Goal: Information Seeking & Learning: Learn about a topic

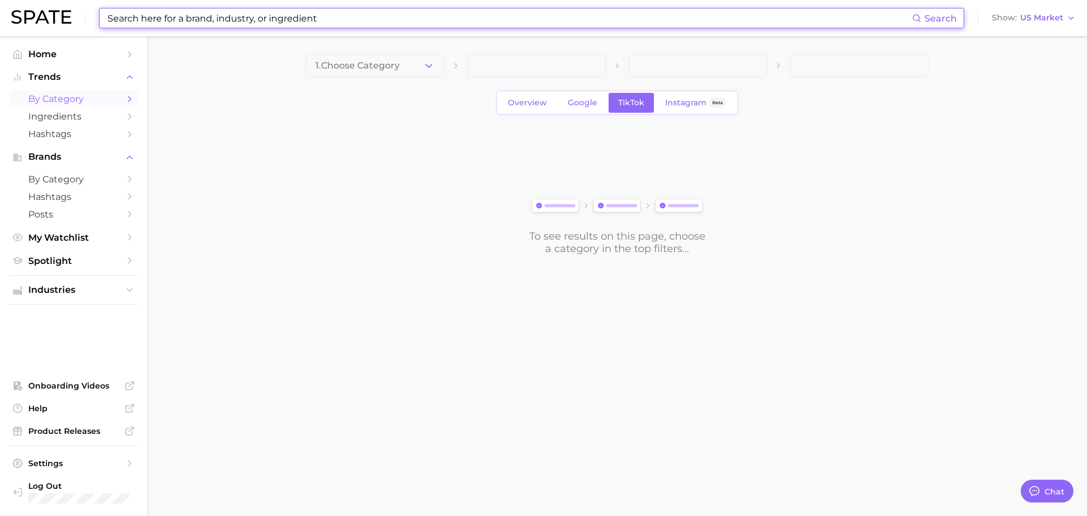
click at [434, 27] on input at bounding box center [509, 17] width 806 height 19
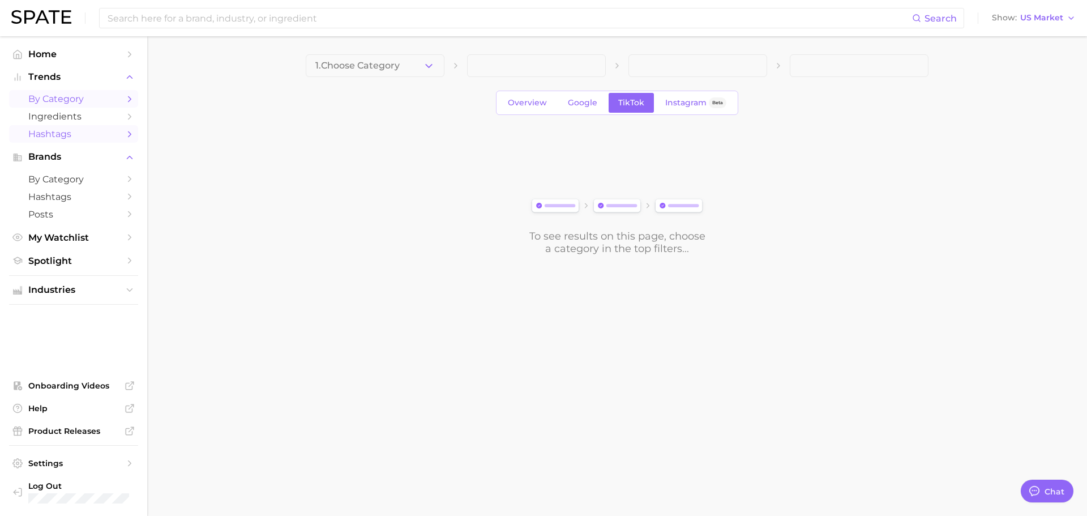
click at [89, 127] on link "Hashtags" at bounding box center [73, 134] width 129 height 18
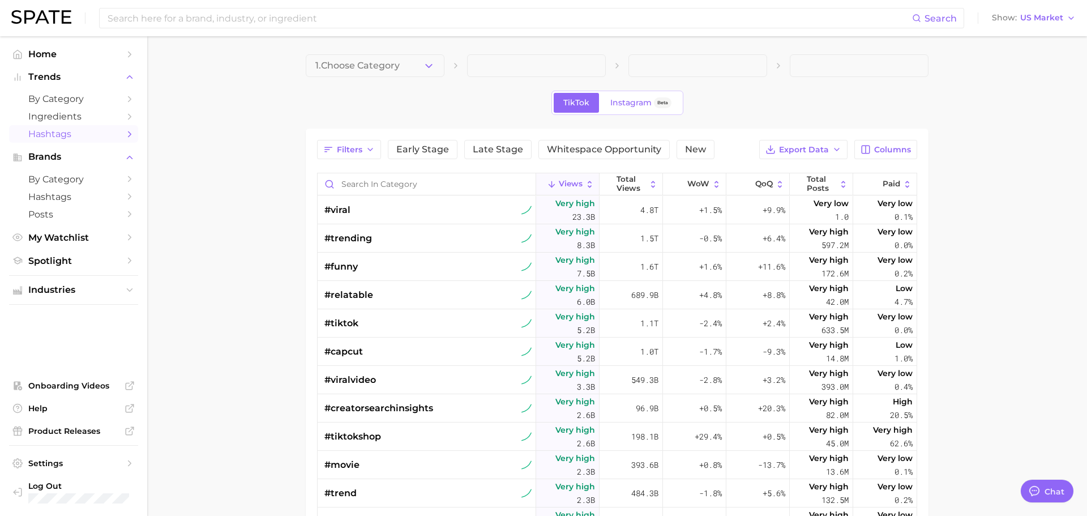
type textarea "x"
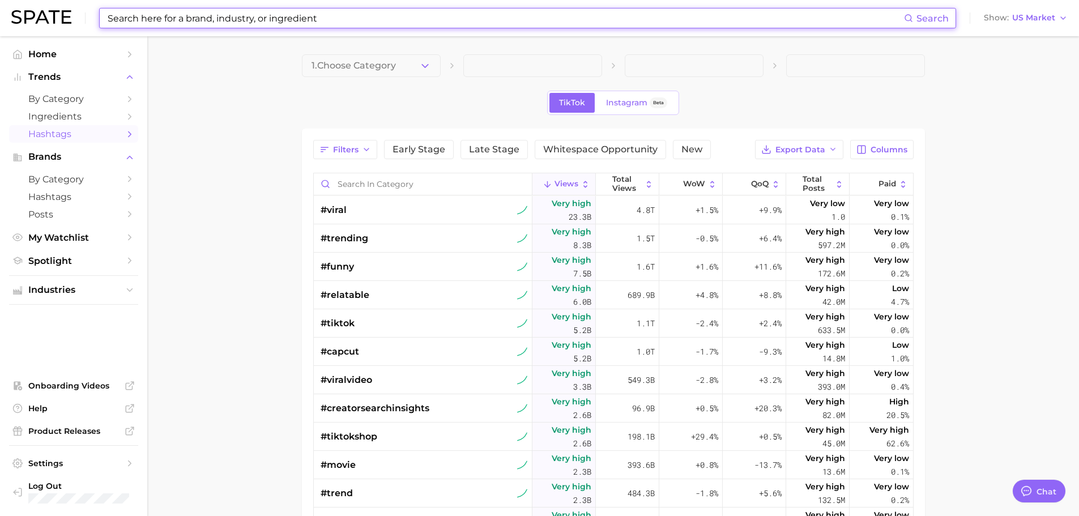
click at [217, 22] on input at bounding box center [504, 17] width 797 height 19
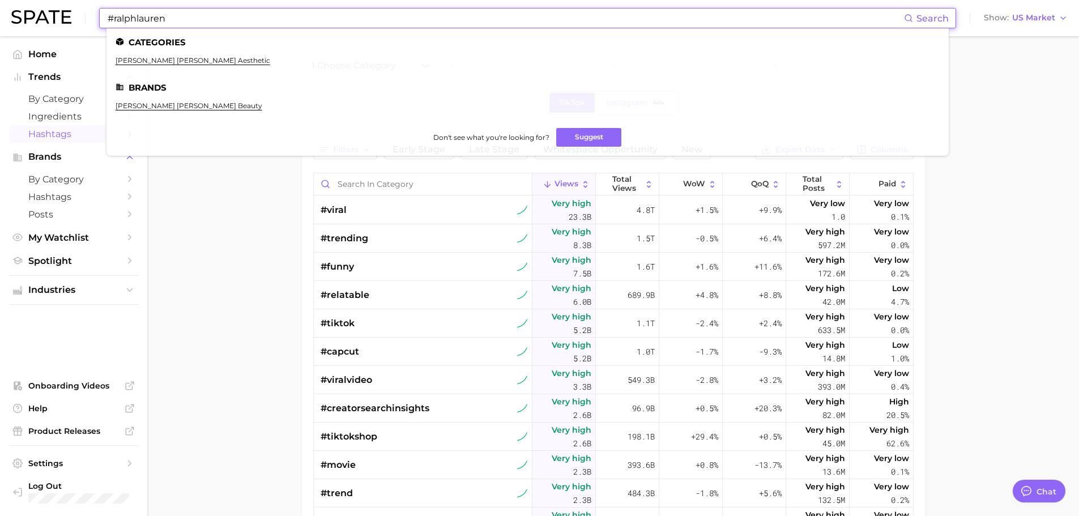
type input "#ralphlauren"
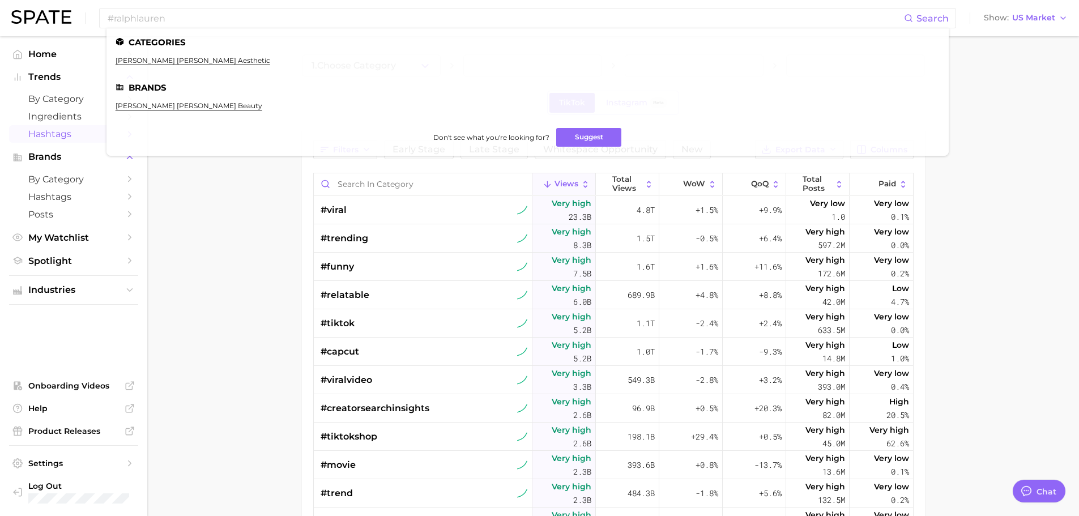
click at [212, 171] on main "1. Choose Category TikTok Instagram Beta Filters Early Stage Late Stage Whitesp…" at bounding box center [612, 396] width 931 height 720
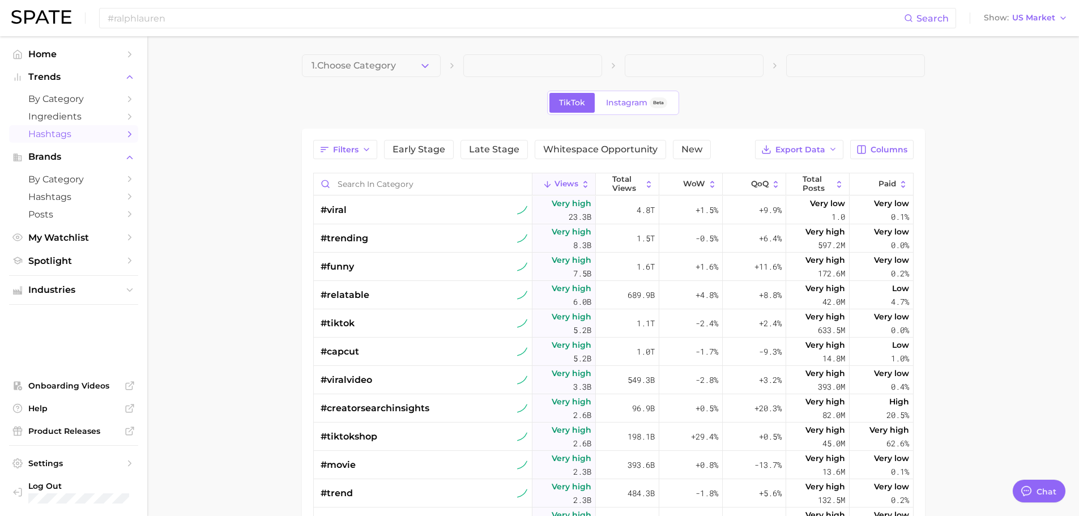
scroll to position [241, 0]
